Goal: Transaction & Acquisition: Purchase product/service

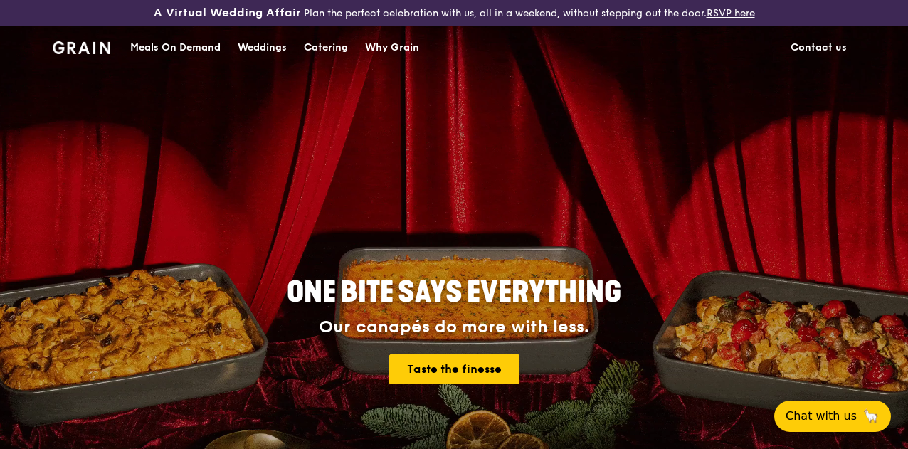
click at [89, 46] on h1 "Grain logo" at bounding box center [82, 46] width 58 height 43
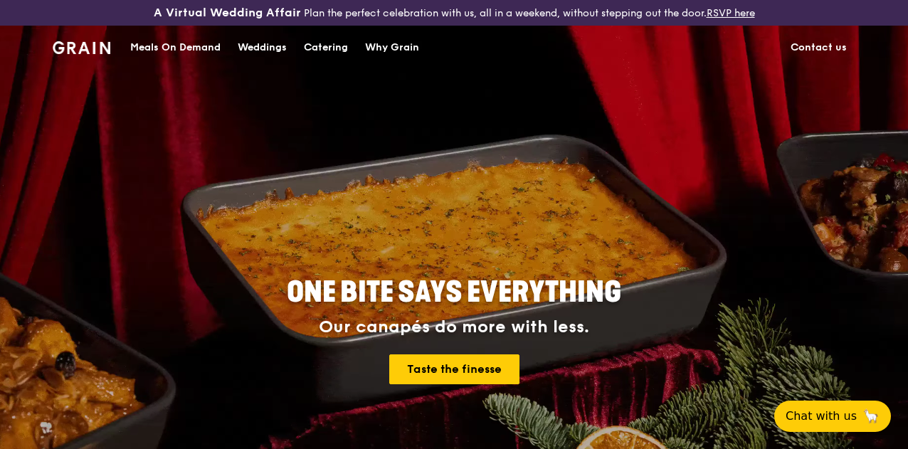
click at [88, 67] on h1 "Grain logo" at bounding box center [82, 46] width 58 height 43
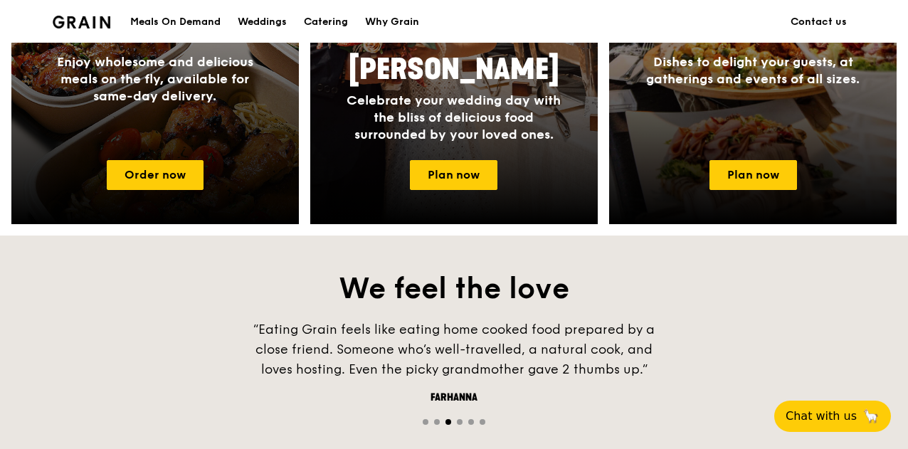
scroll to position [711, 0]
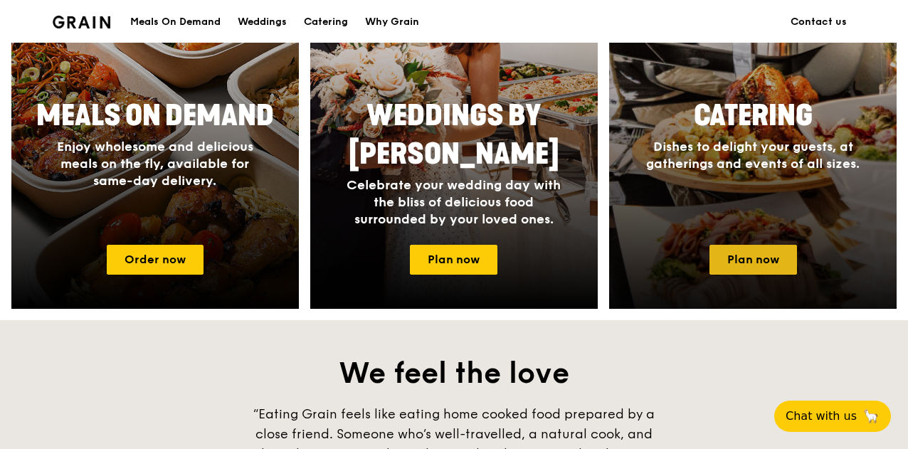
click at [763, 265] on link "Plan now" at bounding box center [753, 260] width 88 height 30
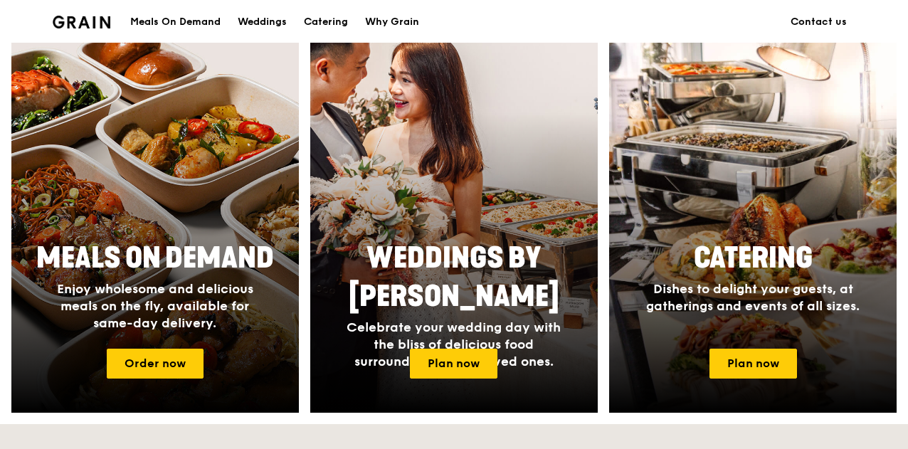
scroll to position [711, 0]
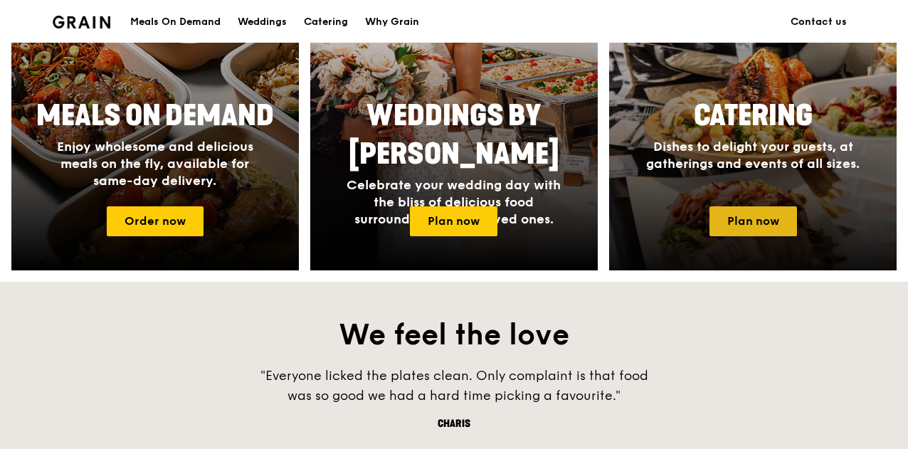
click at [761, 236] on link "Plan now" at bounding box center [753, 221] width 88 height 30
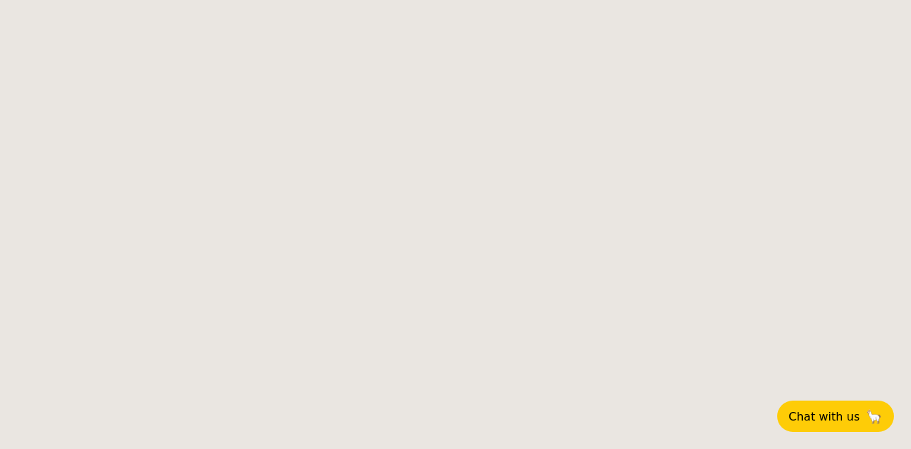
select select
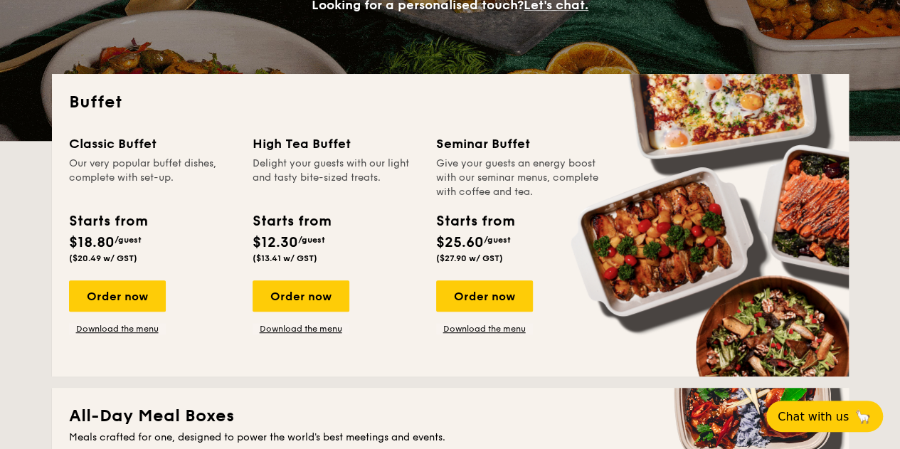
scroll to position [356, 0]
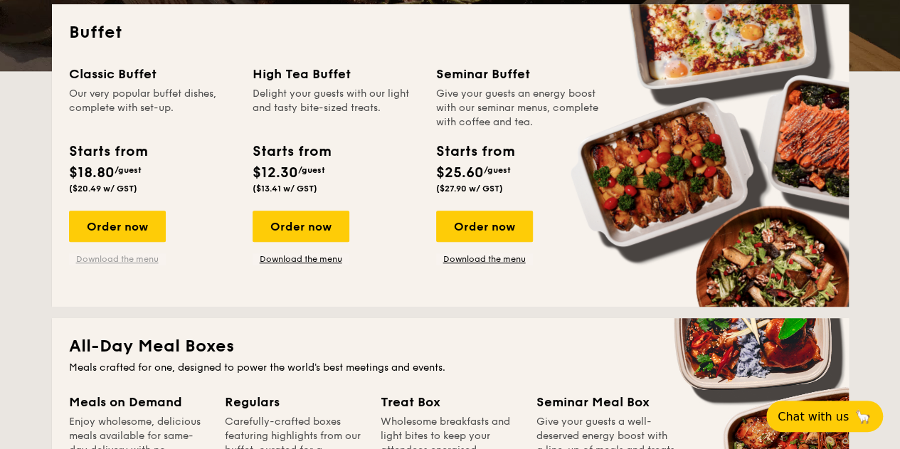
click at [102, 265] on link "Download the menu" at bounding box center [117, 258] width 97 height 11
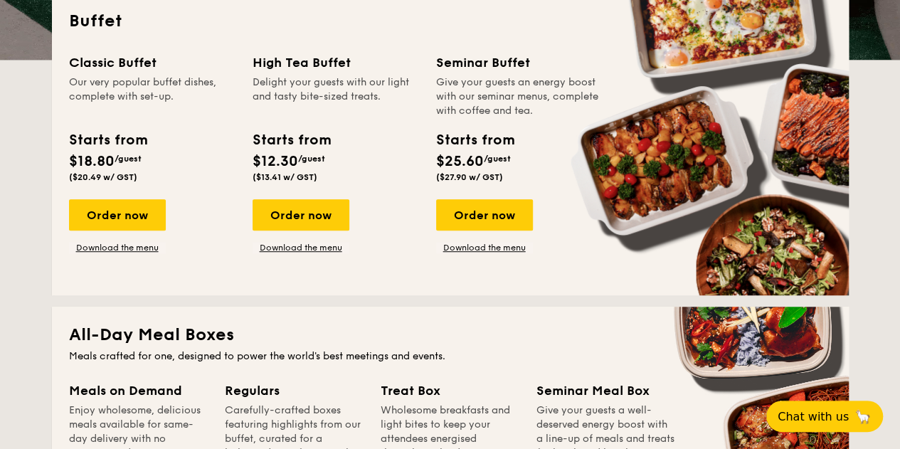
scroll to position [438, 0]
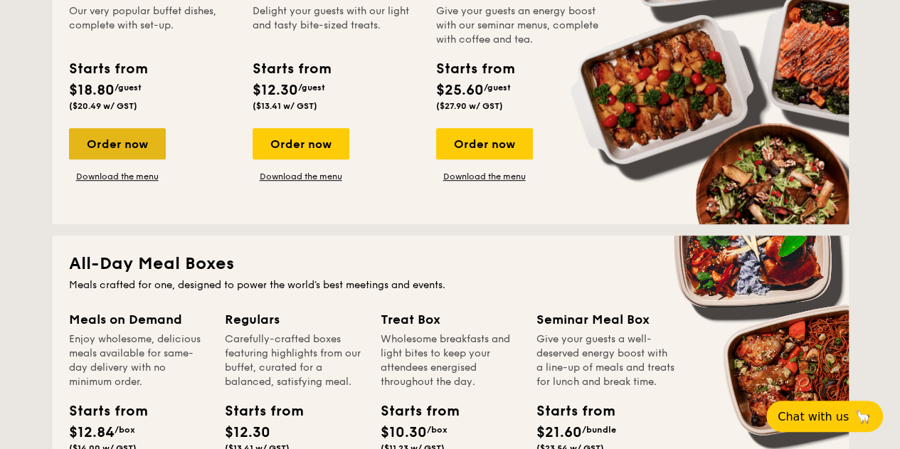
click at [118, 157] on div "Order now" at bounding box center [117, 143] width 97 height 31
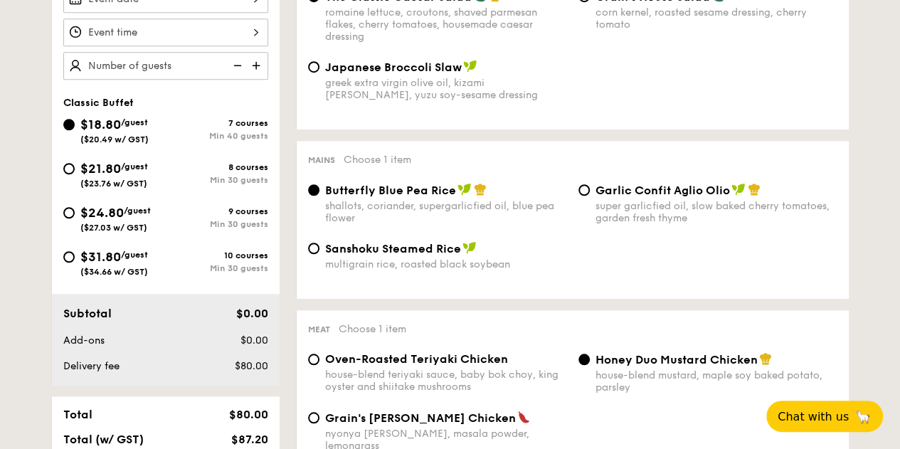
scroll to position [486, 0]
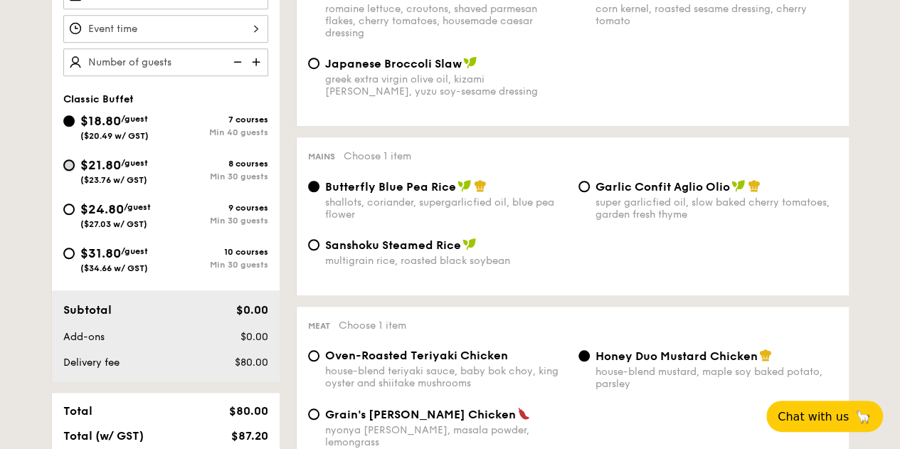
click at [69, 171] on input "$21.80 /guest ($23.76 w/ GST) 8 courses Min 30 guests" at bounding box center [68, 164] width 11 height 11
radio input "true"
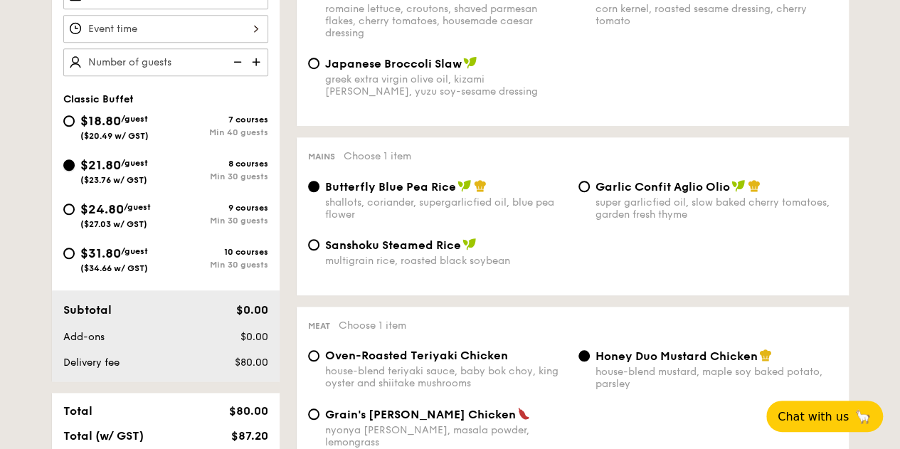
radio input "true"
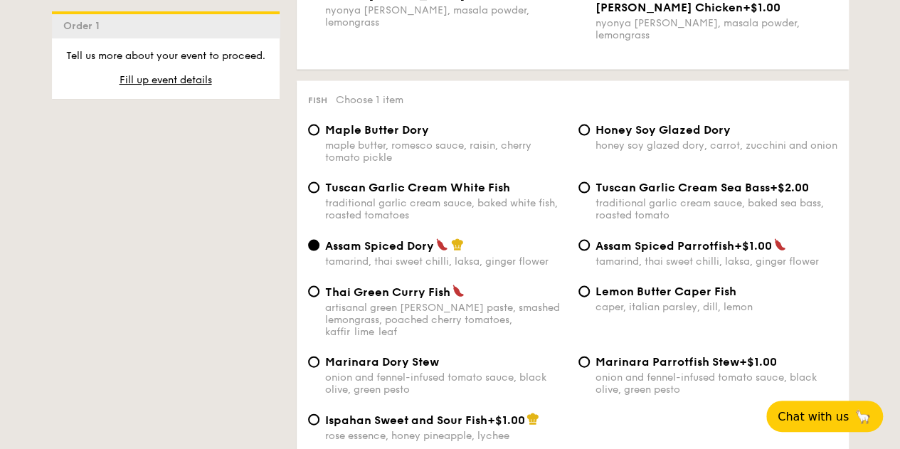
scroll to position [1423, 0]
